Goal: Task Accomplishment & Management: Use online tool/utility

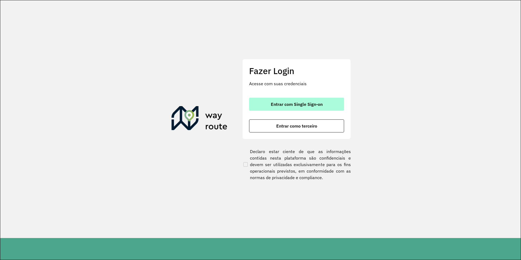
click at [287, 101] on button "Entrar com Single Sign-on" at bounding box center [296, 104] width 95 height 13
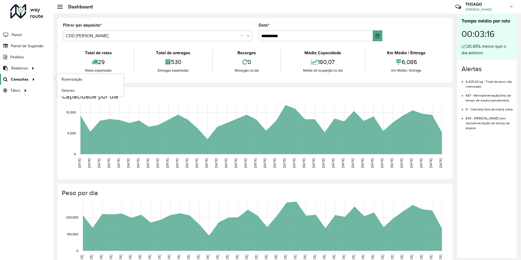
click at [23, 78] on span "Consultas" at bounding box center [20, 80] width 18 height 6
click at [75, 77] on span "Roteirização" at bounding box center [73, 80] width 22 height 6
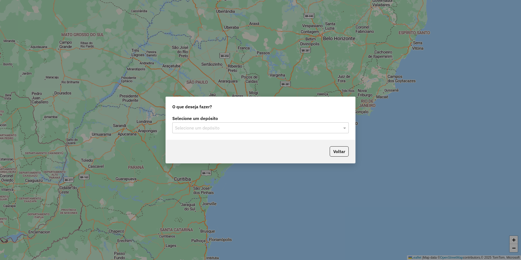
click at [200, 126] on input "text" at bounding box center [255, 128] width 160 height 7
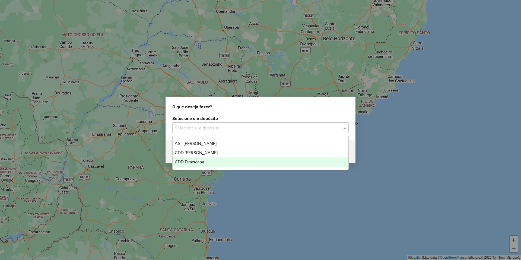
click at [201, 159] on div "CDD Piracicaba" at bounding box center [261, 161] width 176 height 9
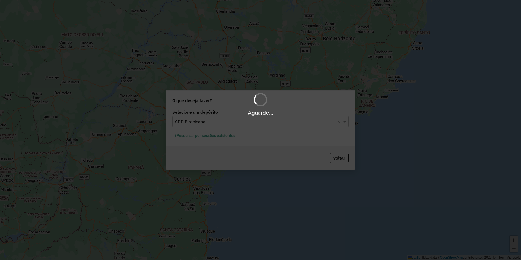
click at [211, 136] on div "Aguarde..." at bounding box center [260, 130] width 521 height 260
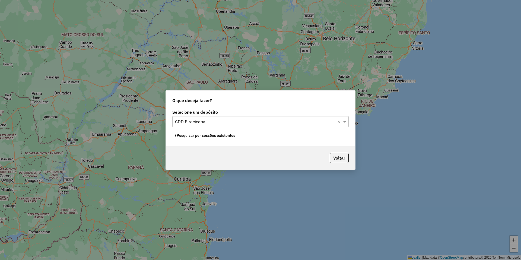
click at [211, 136] on button "Pesquisar por sessões existentes" at bounding box center [204, 135] width 65 height 8
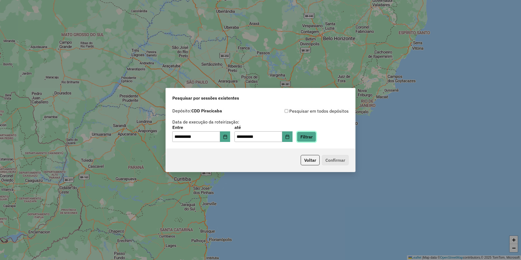
click at [314, 135] on button "Filtrar" at bounding box center [306, 137] width 19 height 10
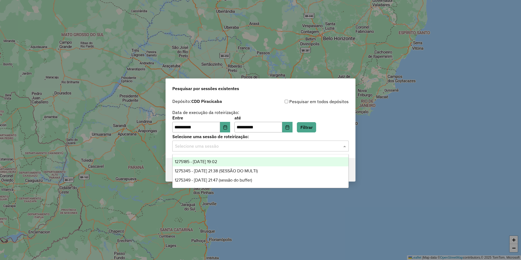
click at [223, 149] on input "text" at bounding box center [255, 146] width 160 height 7
click at [217, 160] on span "1275185 - 13/09/2025 19:02" at bounding box center [196, 161] width 42 height 5
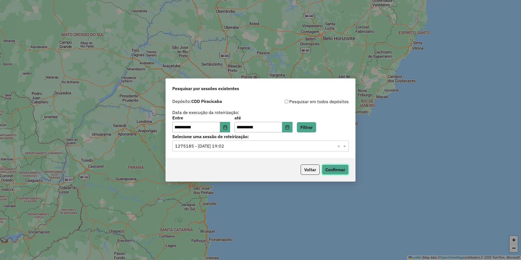
click at [341, 170] on button "Confirmar" at bounding box center [335, 169] width 27 height 10
